Goal: Task Accomplishment & Management: Use online tool/utility

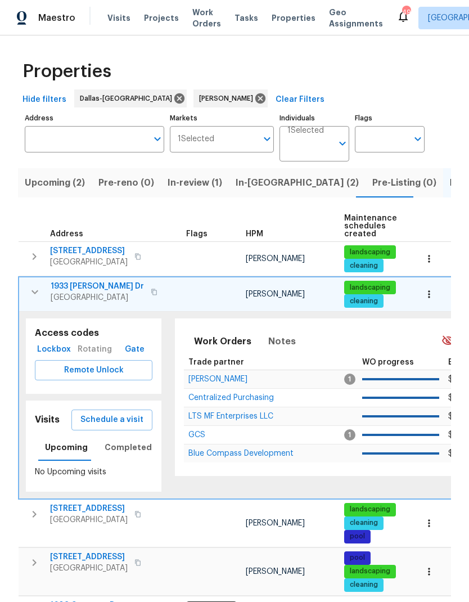
click at [35, 297] on icon "button" at bounding box center [35, 292] width 14 height 14
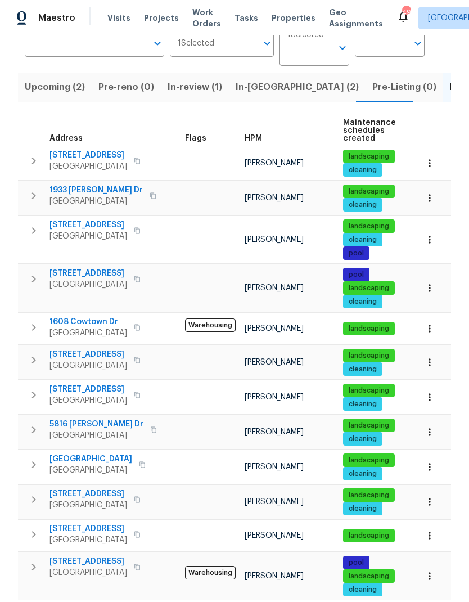
scroll to position [95, 0]
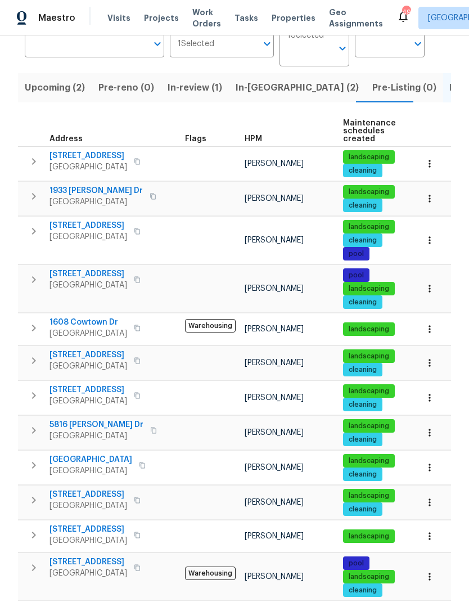
click at [105, 494] on span "[STREET_ADDRESS]" at bounding box center [89, 494] width 78 height 11
click at [432, 506] on icon "button" at bounding box center [429, 502] width 11 height 11
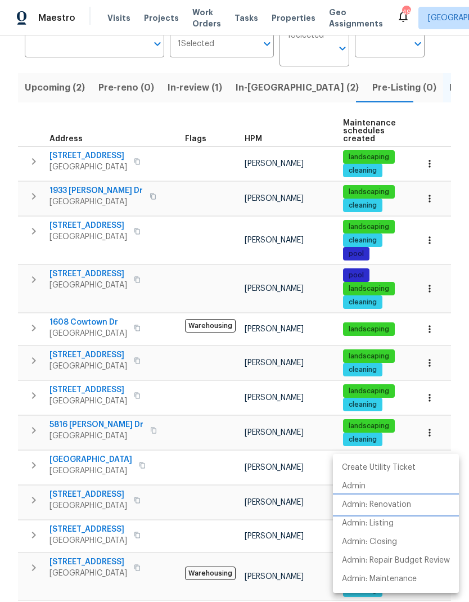
click at [394, 502] on p "Admin: Renovation" at bounding box center [376, 505] width 69 height 12
click at [253, 320] on div at bounding box center [234, 301] width 469 height 602
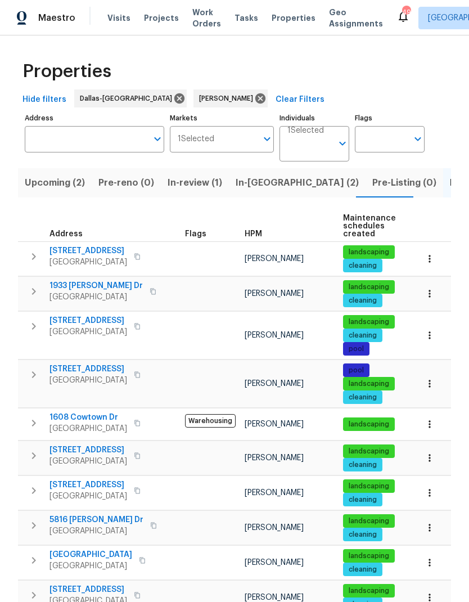
scroll to position [0, 0]
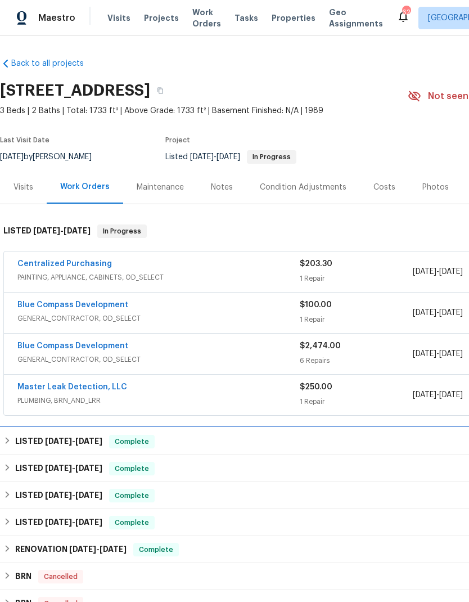
click at [84, 442] on span "[DATE]" at bounding box center [88, 441] width 27 height 8
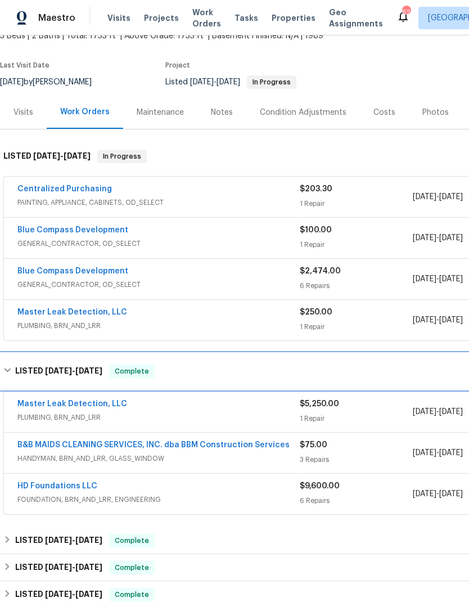
scroll to position [74, 0]
click at [98, 367] on span "[DATE]" at bounding box center [88, 371] width 27 height 8
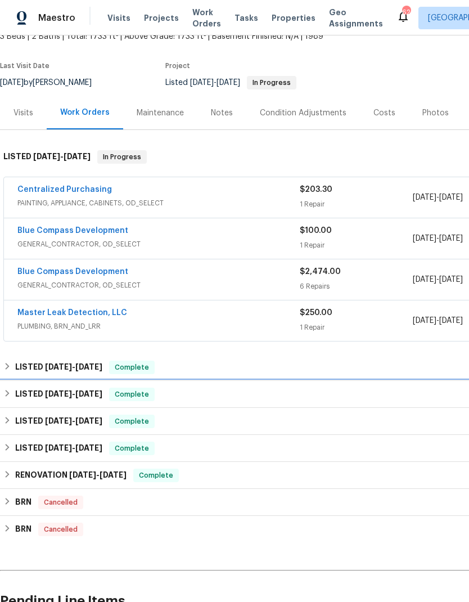
click at [102, 388] on h6 "LISTED [DATE] - [DATE]" at bounding box center [58, 395] width 87 height 14
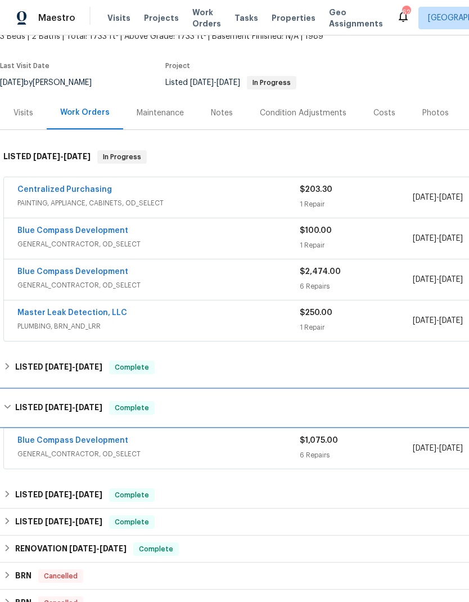
click at [100, 411] on span "[DATE]" at bounding box center [88, 407] width 27 height 8
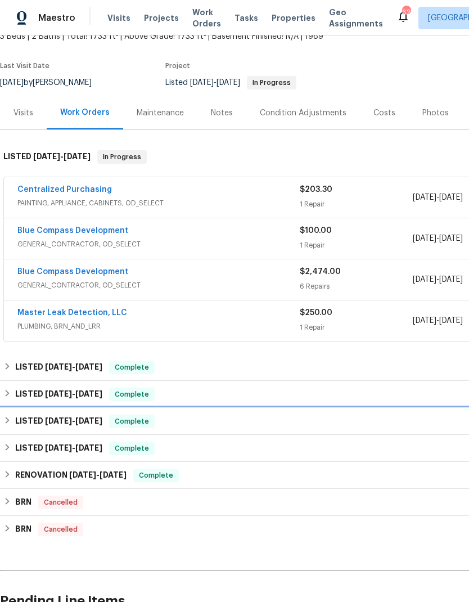
click at [106, 414] on div "LISTED [DATE] - [DATE] Complete" at bounding box center [318, 421] width 636 height 27
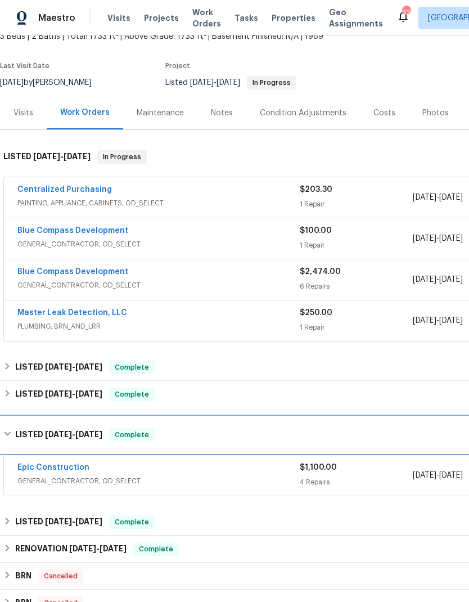
click at [98, 433] on span "[DATE]" at bounding box center [88, 434] width 27 height 8
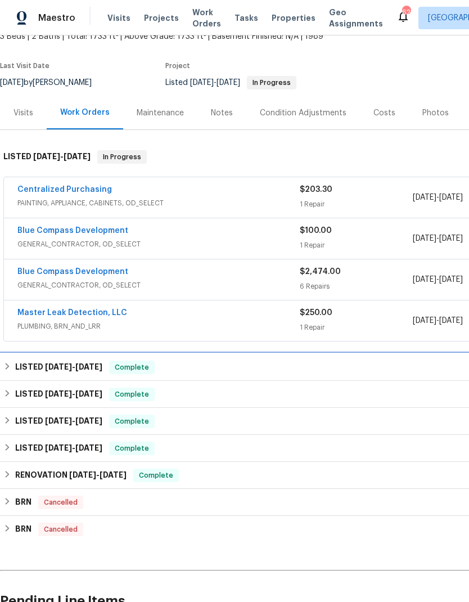
click at [98, 360] on div "LISTED [DATE] - [DATE] Complete" at bounding box center [318, 367] width 636 height 27
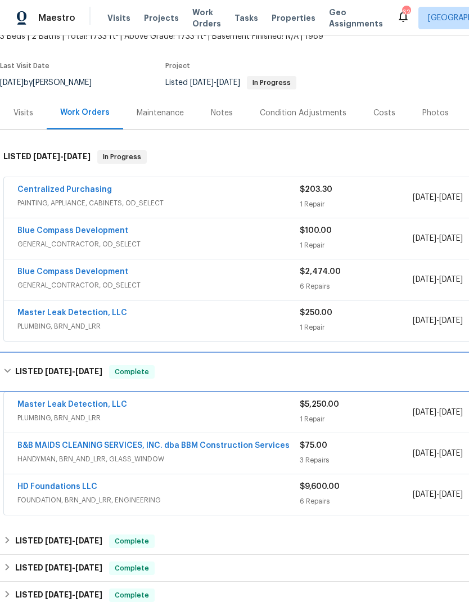
click at [106, 367] on div "LISTED [DATE] - [DATE] Complete" at bounding box center [317, 372] width 629 height 14
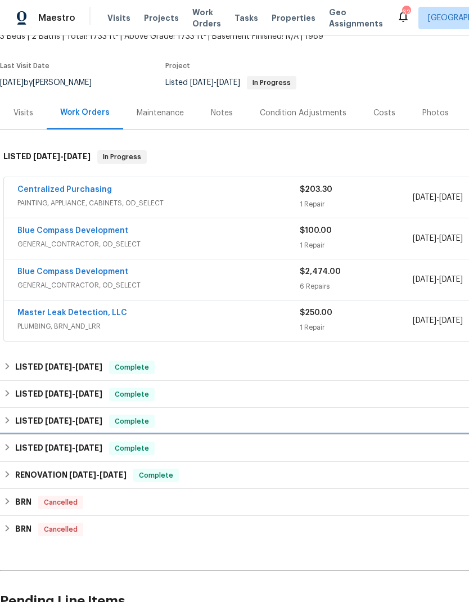
click at [86, 439] on div "LISTED [DATE] - [DATE] Complete" at bounding box center [318, 448] width 636 height 27
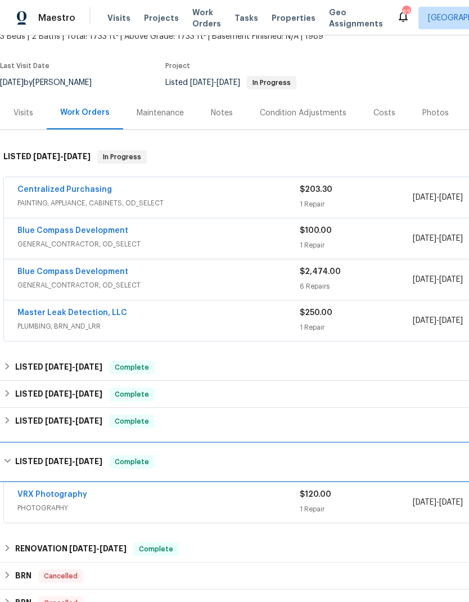
click at [96, 455] on h6 "LISTED [DATE] - [DATE]" at bounding box center [58, 462] width 87 height 14
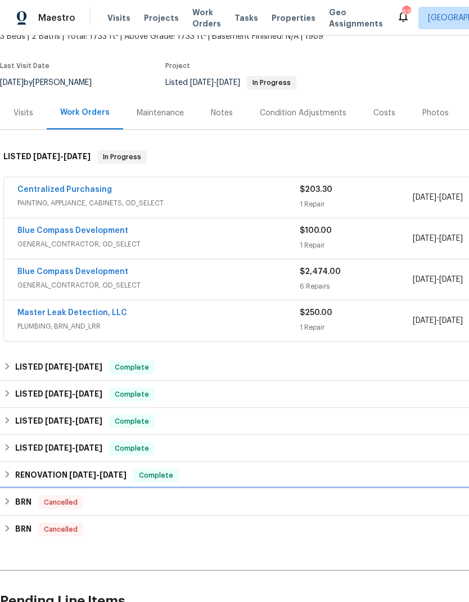
click at [26, 500] on h6 "BRN" at bounding box center [23, 503] width 16 height 14
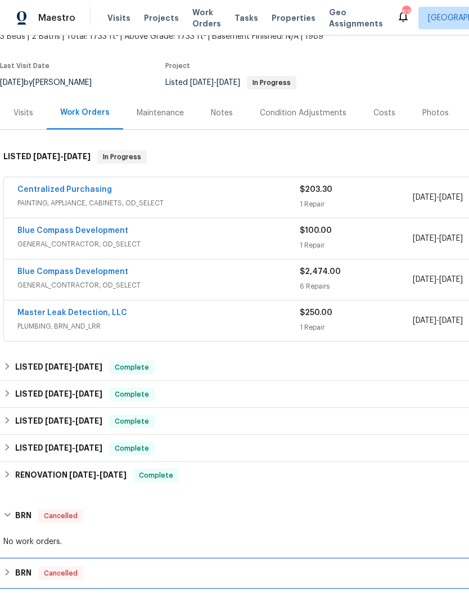
click at [33, 564] on div "BRN Cancelled" at bounding box center [318, 573] width 636 height 27
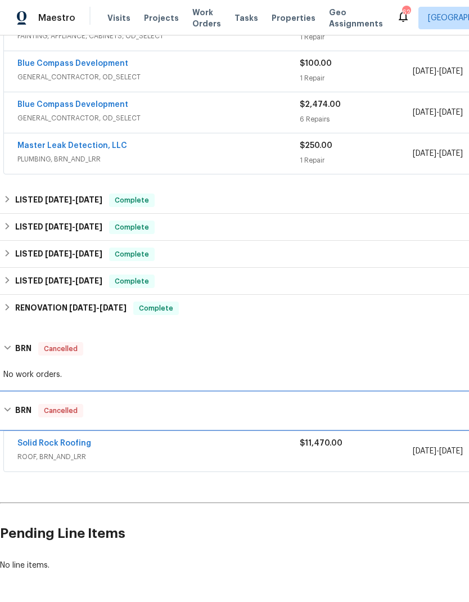
scroll to position [241, 0]
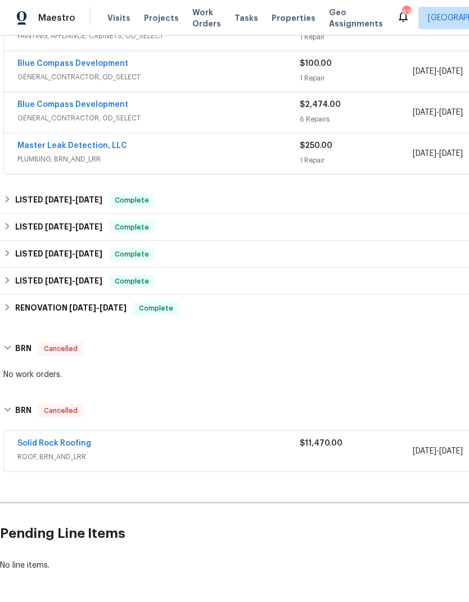
click at [82, 441] on link "Solid Rock Roofing" at bounding box center [54, 443] width 74 height 8
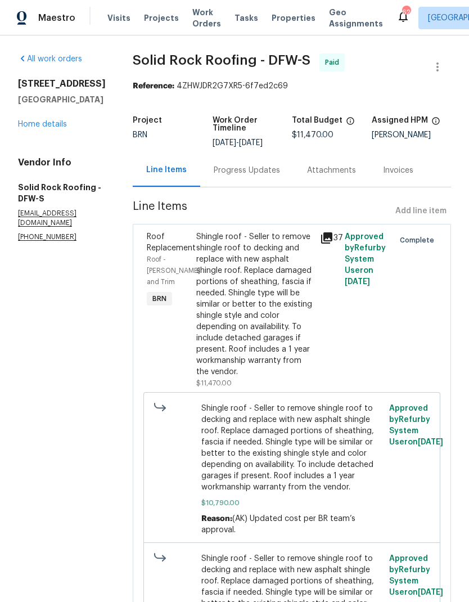
click at [44, 128] on link "Home details" at bounding box center [42, 124] width 49 height 8
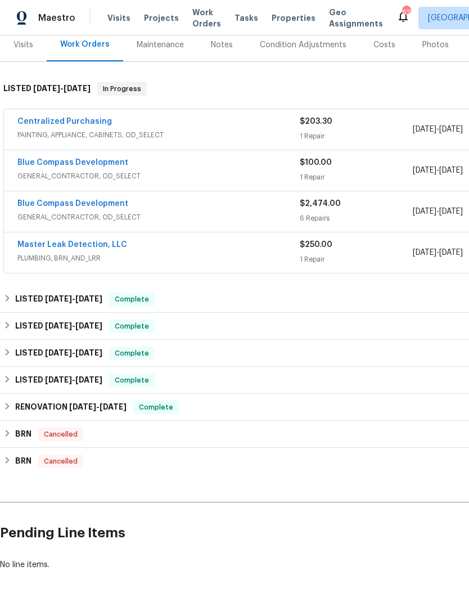
scroll to position [142, 0]
